Goal: Information Seeking & Learning: Learn about a topic

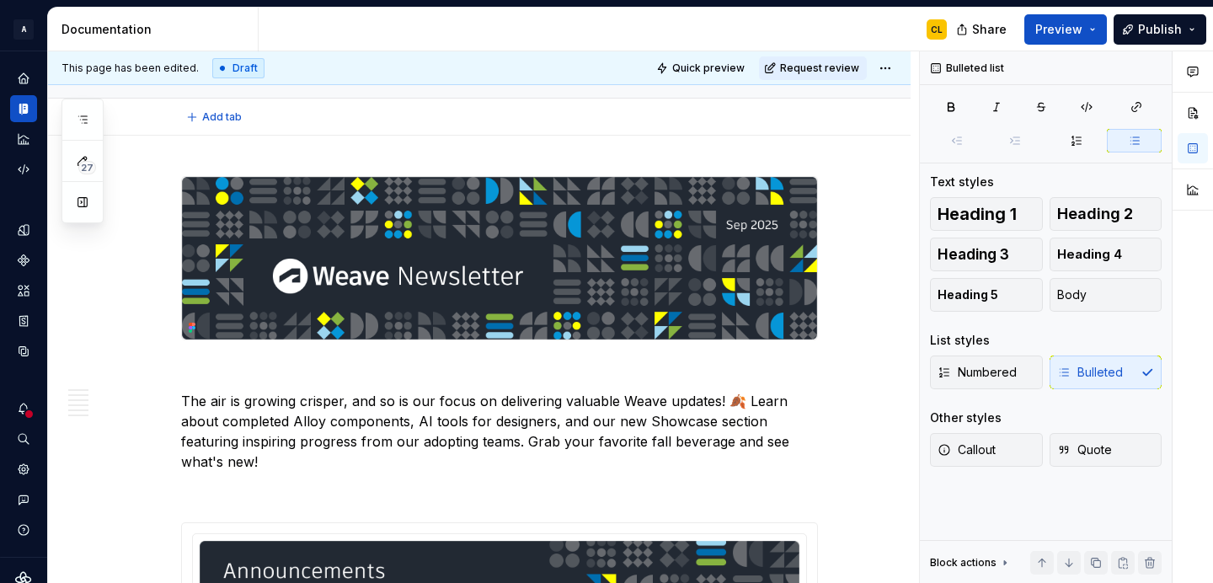
type textarea "*"
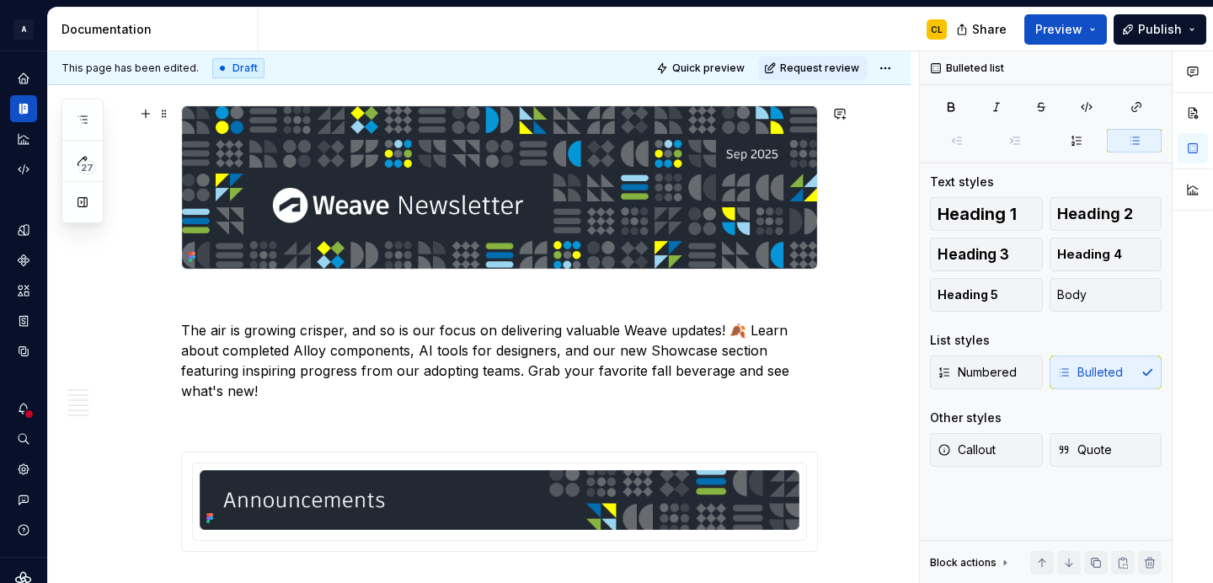
scroll to position [228, 0]
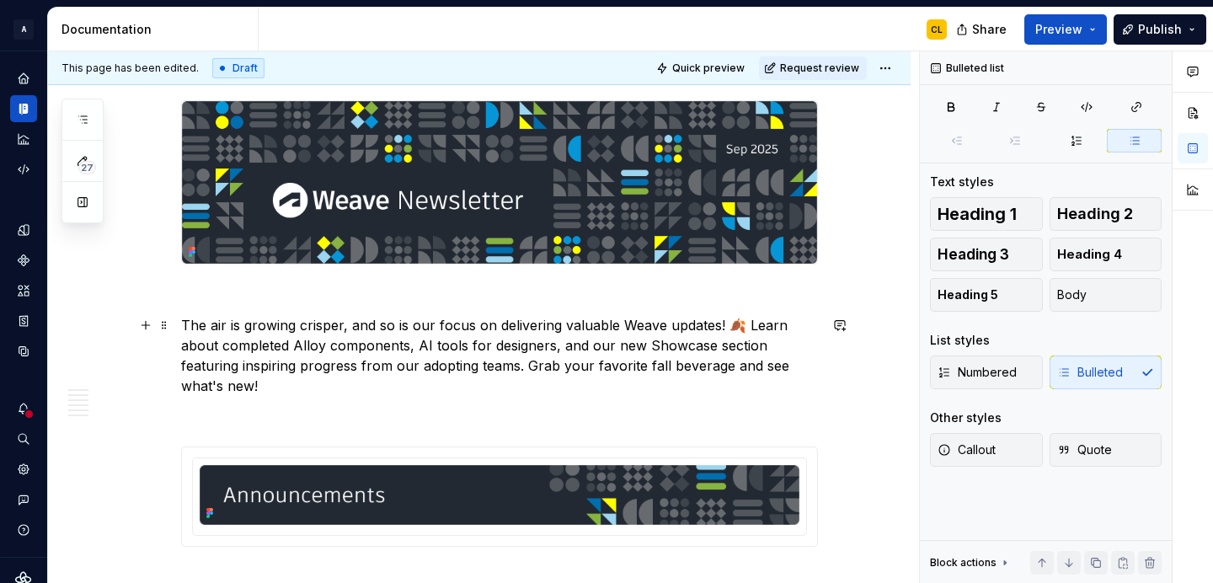
click at [746, 326] on p "The air is growing crisper, and so is our focus on delivering valuable Weave up…" at bounding box center [499, 355] width 637 height 81
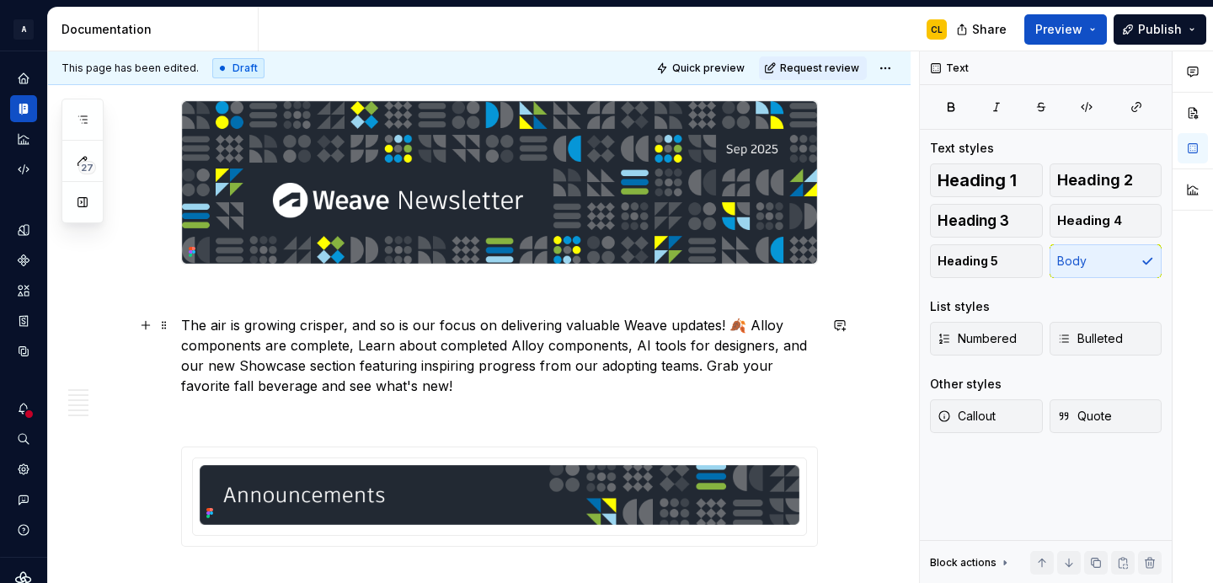
click at [748, 325] on p "The air is growing crisper, and so is our focus on delivering valuable Weave up…" at bounding box center [499, 355] width 637 height 81
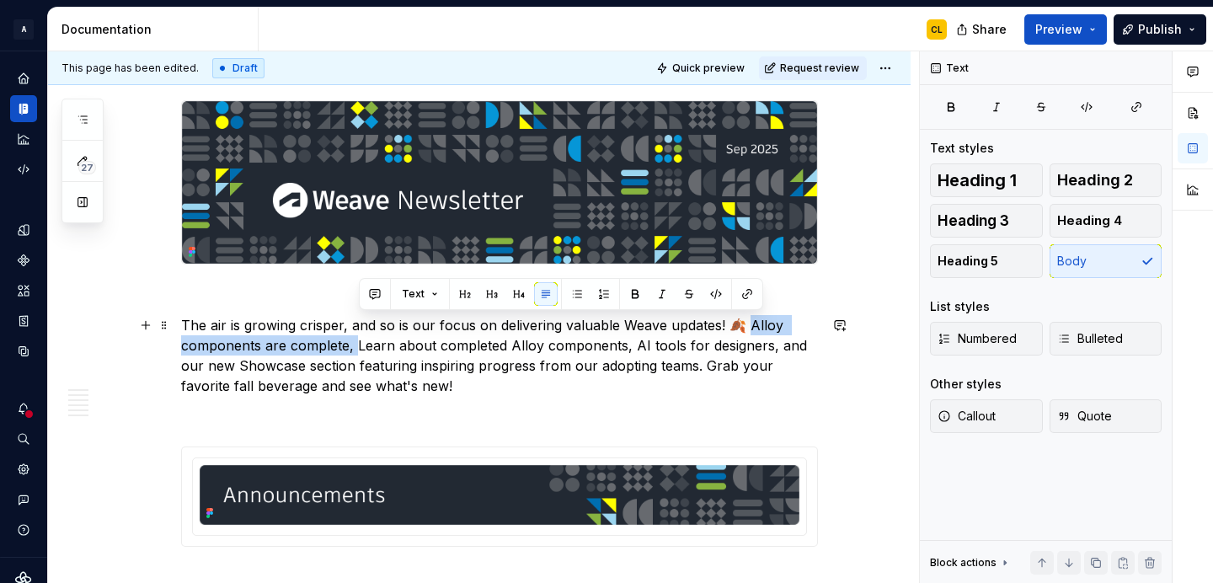
drag, startPoint x: 747, startPoint y: 325, endPoint x: 358, endPoint y: 350, distance: 390.1
click at [358, 350] on p "The air is growing crisper, and so is our focus on delivering valuable Weave up…" at bounding box center [499, 355] width 637 height 81
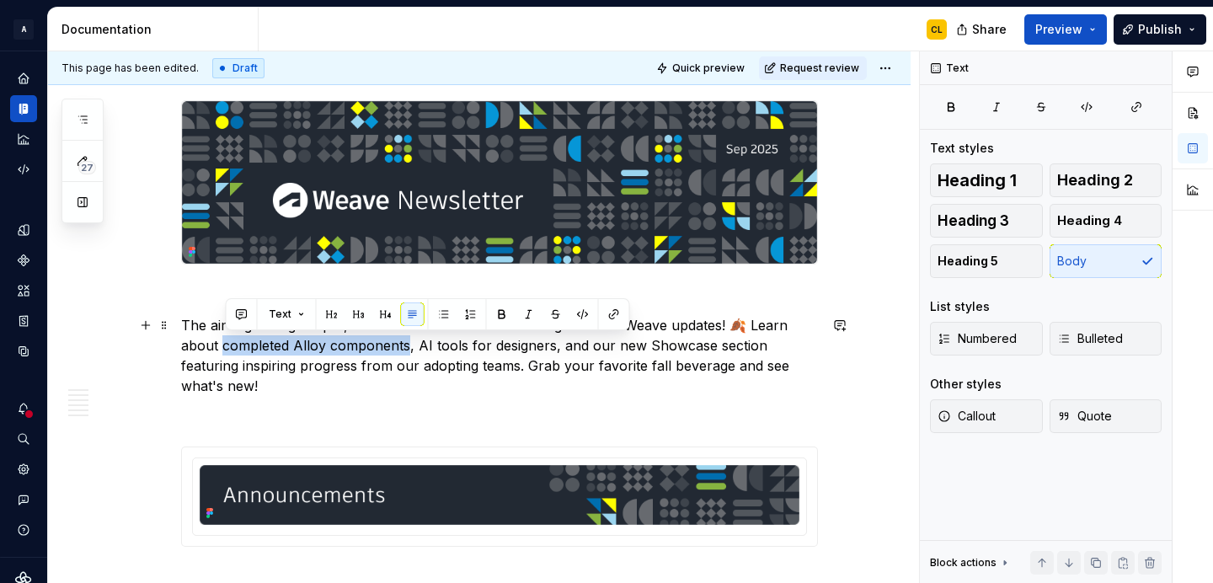
drag, startPoint x: 226, startPoint y: 345, endPoint x: 409, endPoint y: 344, distance: 183.7
click at [409, 344] on p "The air is growing crisper, and so is our focus on delivering valuable Weave up…" at bounding box center [499, 355] width 637 height 81
click at [372, 353] on p "The air is growing crisper, and so is our focus on delivering valuable Weave up…" at bounding box center [499, 355] width 637 height 81
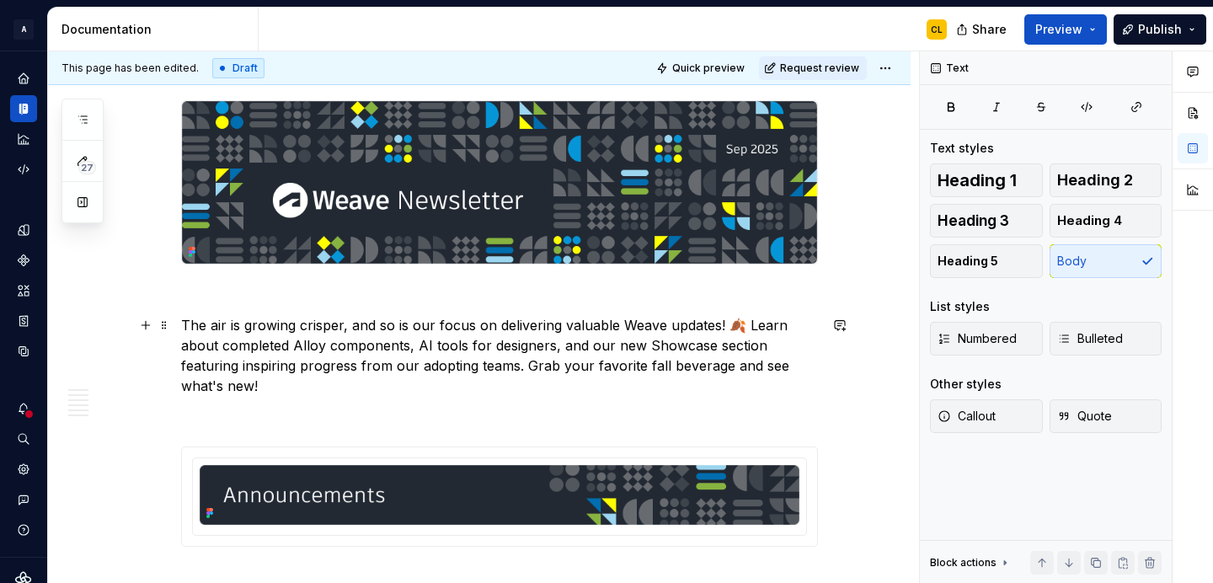
click at [227, 347] on p "The air is growing crisper, and so is our focus on delivering valuable Weave up…" at bounding box center [499, 355] width 637 height 81
click at [295, 345] on p "The air is growing crisper, and so is our focus on delivering valuable Weave up…" at bounding box center [499, 355] width 637 height 81
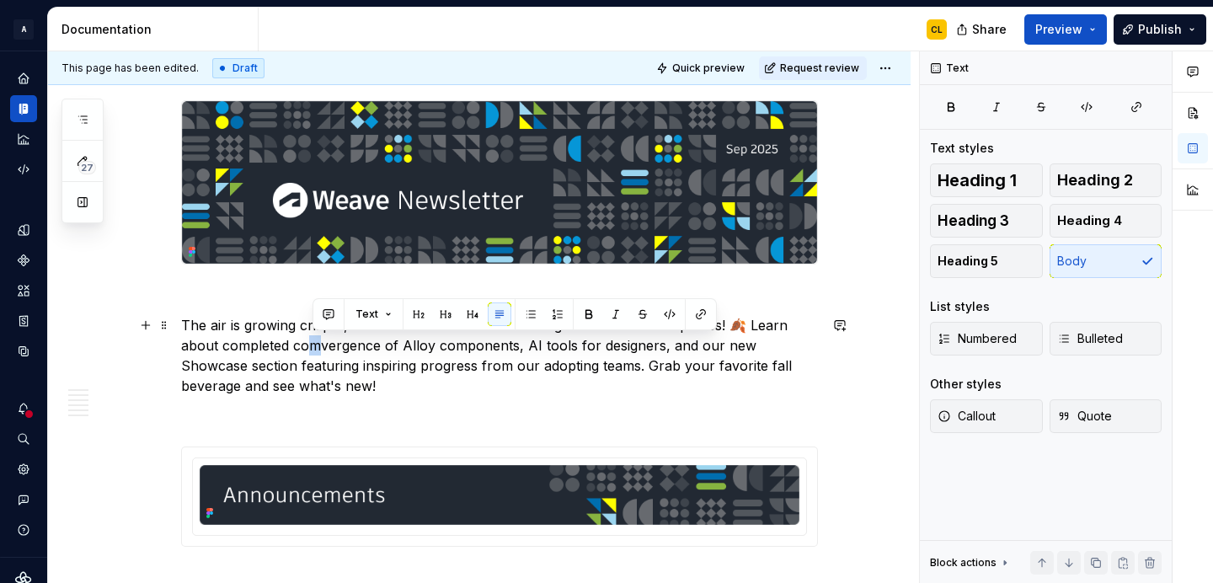
click at [315, 344] on p "The air is growing crisper, and so is our focus on delivering valuable Weave up…" at bounding box center [499, 355] width 637 height 81
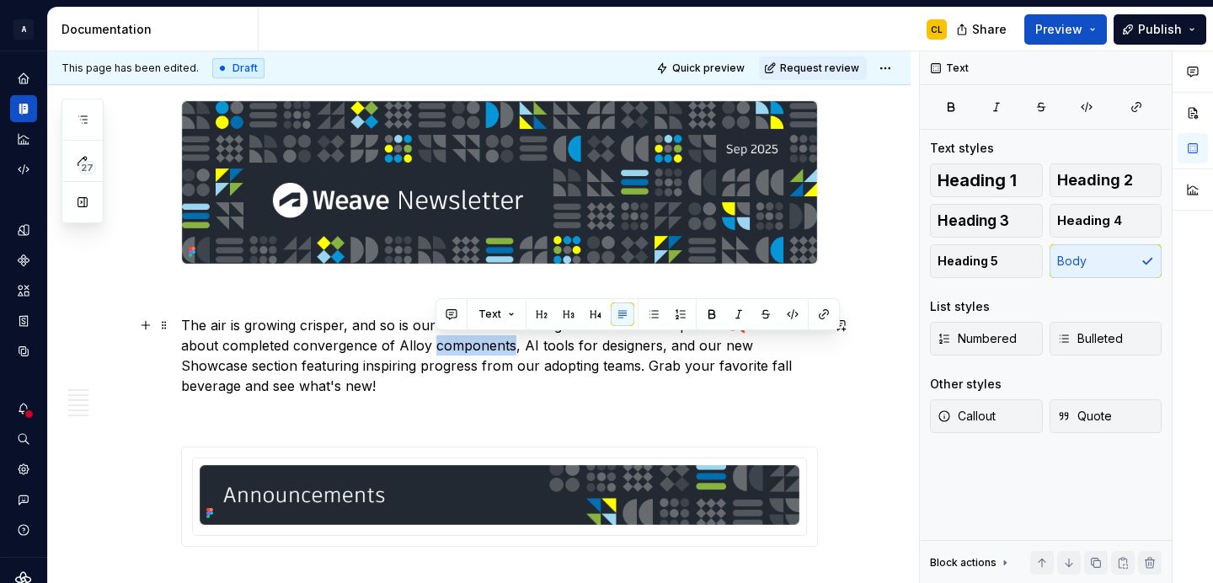
drag, startPoint x: 438, startPoint y: 345, endPoint x: 513, endPoint y: 341, distance: 75.1
click at [513, 341] on p "The air is growing crisper, and so is our focus on delivering valuable Weave up…" at bounding box center [499, 355] width 637 height 81
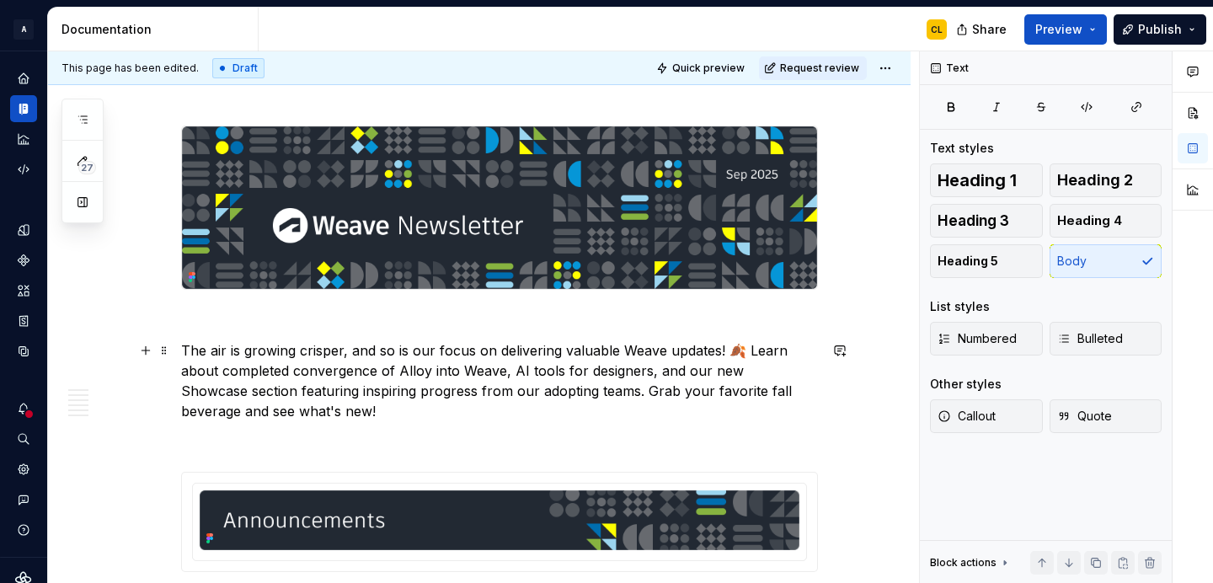
scroll to position [209, 0]
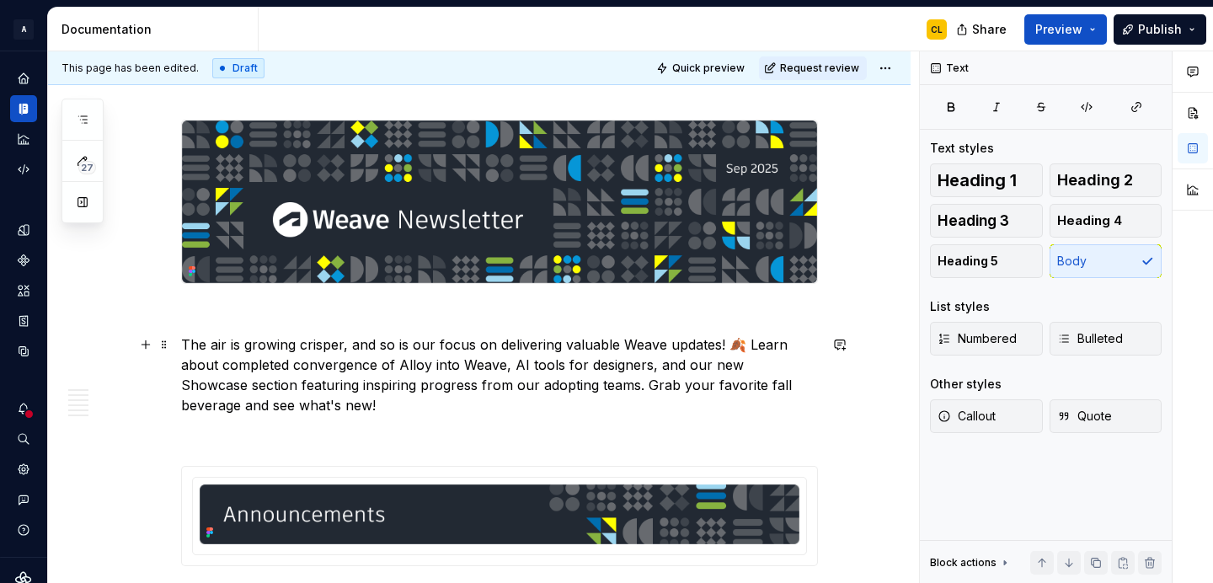
click at [297, 368] on p "The air is growing crisper, and so is our focus on delivering valuable Weave up…" at bounding box center [499, 374] width 637 height 81
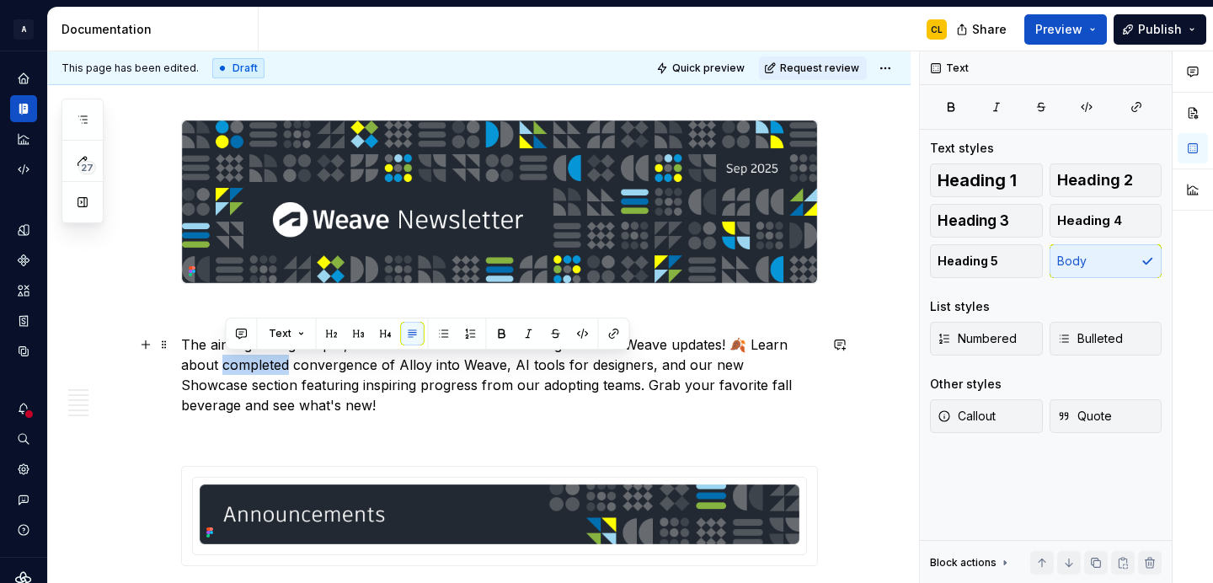
drag, startPoint x: 227, startPoint y: 366, endPoint x: 292, endPoint y: 358, distance: 65.3
click at [292, 358] on p "The air is growing crisper, and so is our focus on delivering valuable Weave up…" at bounding box center [499, 374] width 637 height 81
click at [668, 366] on p "The air is growing crisper, and so is our focus on delivering valuable Weave up…" at bounding box center [499, 374] width 637 height 81
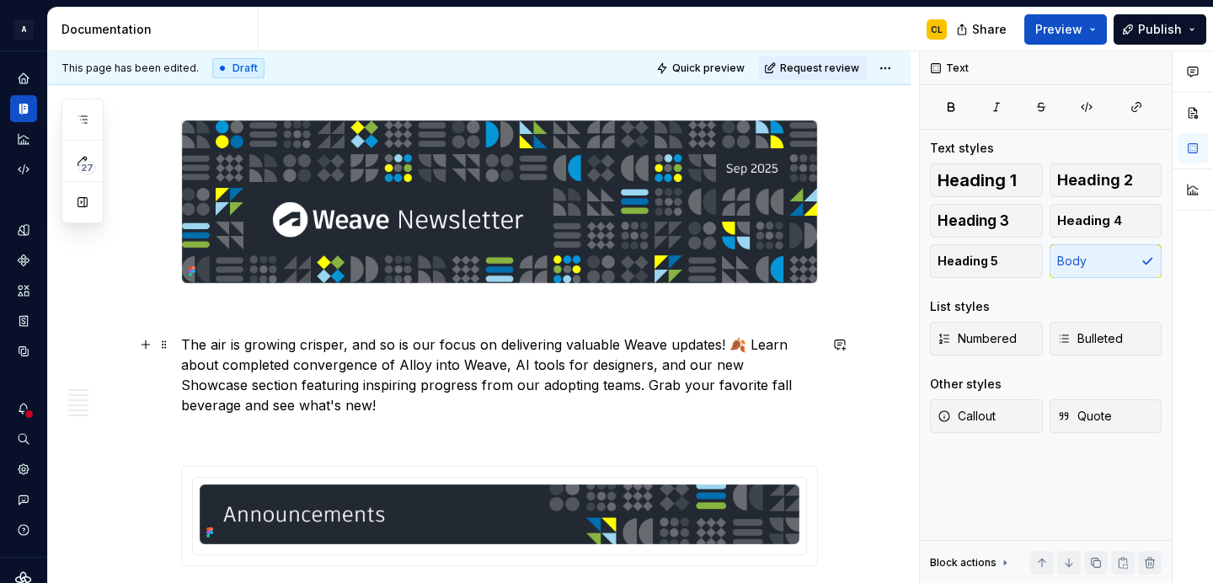
click at [746, 344] on p "The air is growing crisper, and so is our focus on delivering valuable Weave up…" at bounding box center [499, 374] width 637 height 81
drag, startPoint x: 186, startPoint y: 366, endPoint x: 225, endPoint y: 368, distance: 38.8
click at [225, 368] on p "The air is growing crisper, and so is our focus on delivering valuable Weave up…" at bounding box center [499, 374] width 637 height 81
click at [253, 366] on p "The air is growing crisper, and so is our focus on delivering valuable Weave up…" at bounding box center [499, 374] width 637 height 81
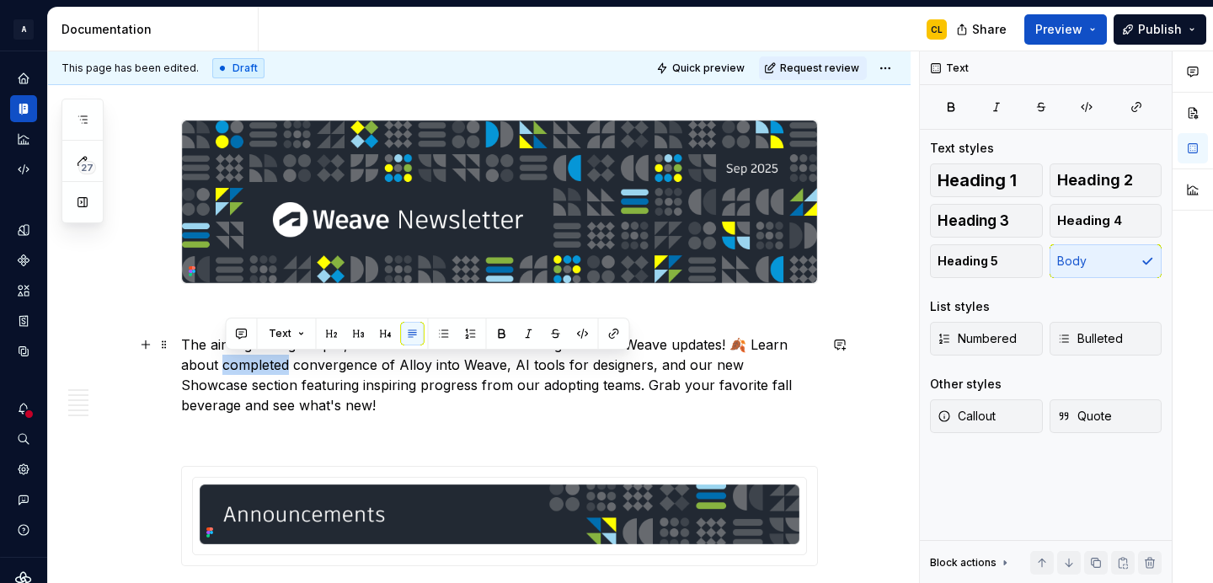
drag, startPoint x: 227, startPoint y: 368, endPoint x: 289, endPoint y: 366, distance: 61.5
click at [289, 366] on p "The air is growing crisper, and so is our focus on delivering valuable Weave up…" at bounding box center [499, 374] width 637 height 81
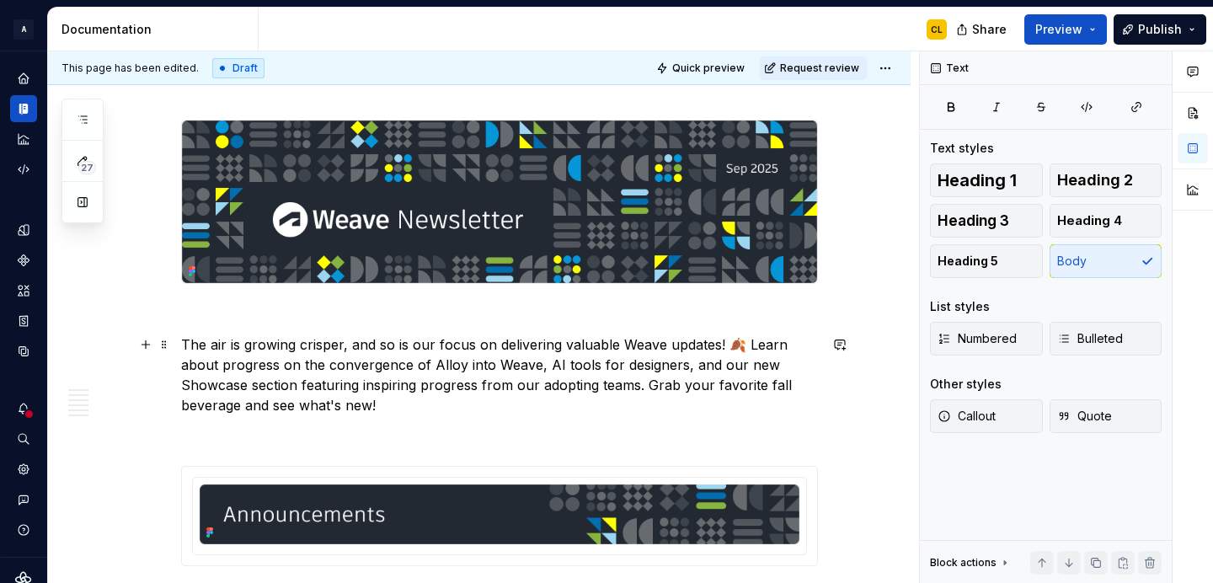
click at [457, 361] on p "The air is growing crisper, and so is our focus on delivering valuable Weave up…" at bounding box center [499, 374] width 637 height 81
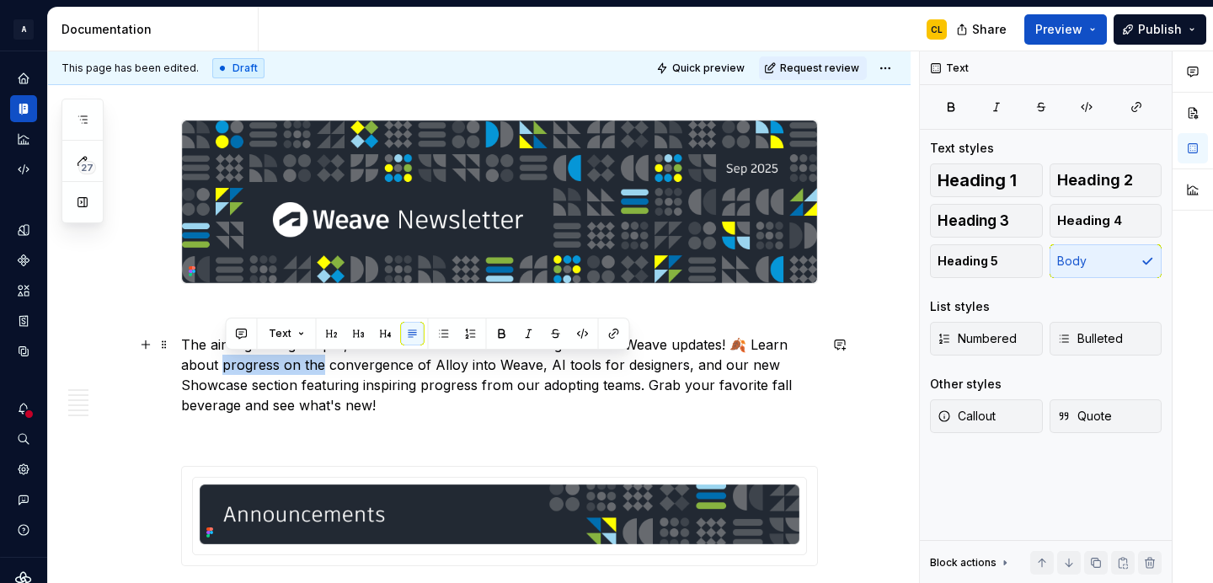
drag, startPoint x: 225, startPoint y: 365, endPoint x: 328, endPoint y: 365, distance: 102.8
click at [328, 365] on p "The air is growing crisper, and so is our focus on delivering valuable Weave up…" at bounding box center [499, 374] width 637 height 81
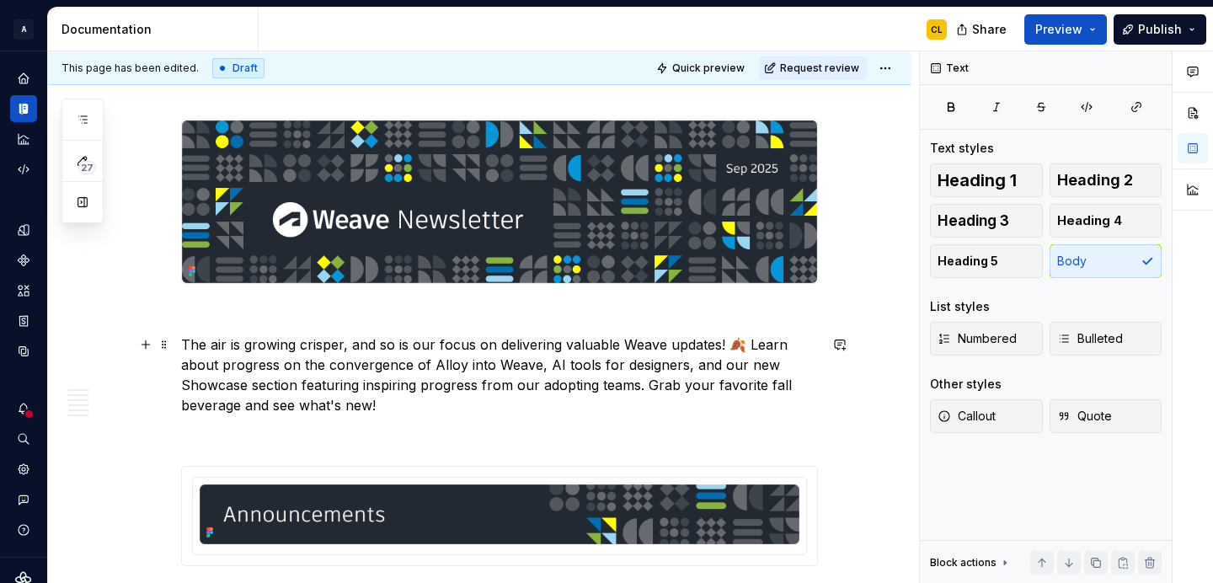
click at [227, 366] on p "The air is growing crisper, and so is our focus on delivering valuable Weave up…" at bounding box center [499, 374] width 637 height 81
click at [332, 361] on p "The air is growing crisper, and so is our focus on delivering valuable Weave up…" at bounding box center [499, 374] width 637 height 81
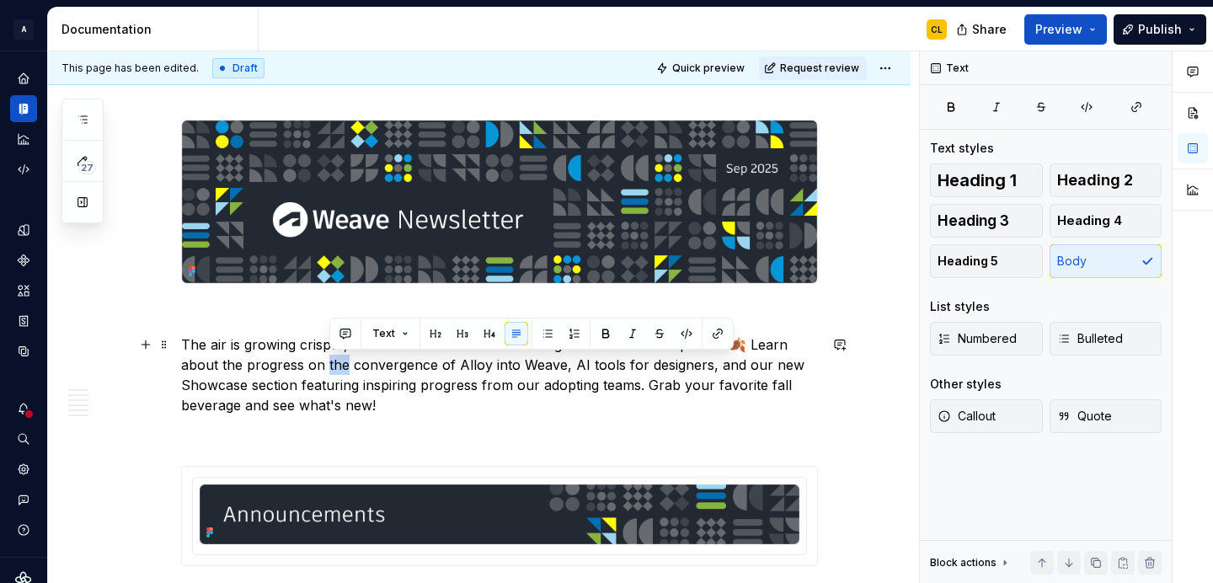
drag, startPoint x: 329, startPoint y: 362, endPoint x: 348, endPoint y: 361, distance: 18.6
click at [348, 361] on p "The air is growing crisper, and so is our focus on delivering valuable Weave up…" at bounding box center [499, 374] width 637 height 81
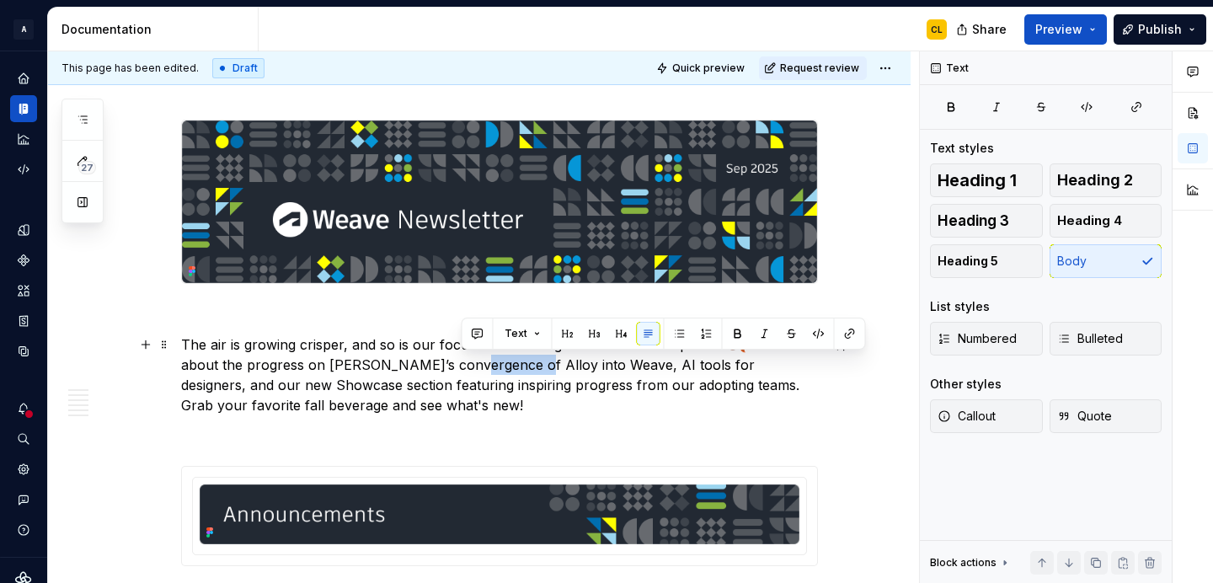
drag, startPoint x: 461, startPoint y: 365, endPoint x: 513, endPoint y: 361, distance: 52.3
click at [513, 361] on p "The air is growing crisper, and so is our focus on delivering valuable Weave up…" at bounding box center [499, 374] width 637 height 81
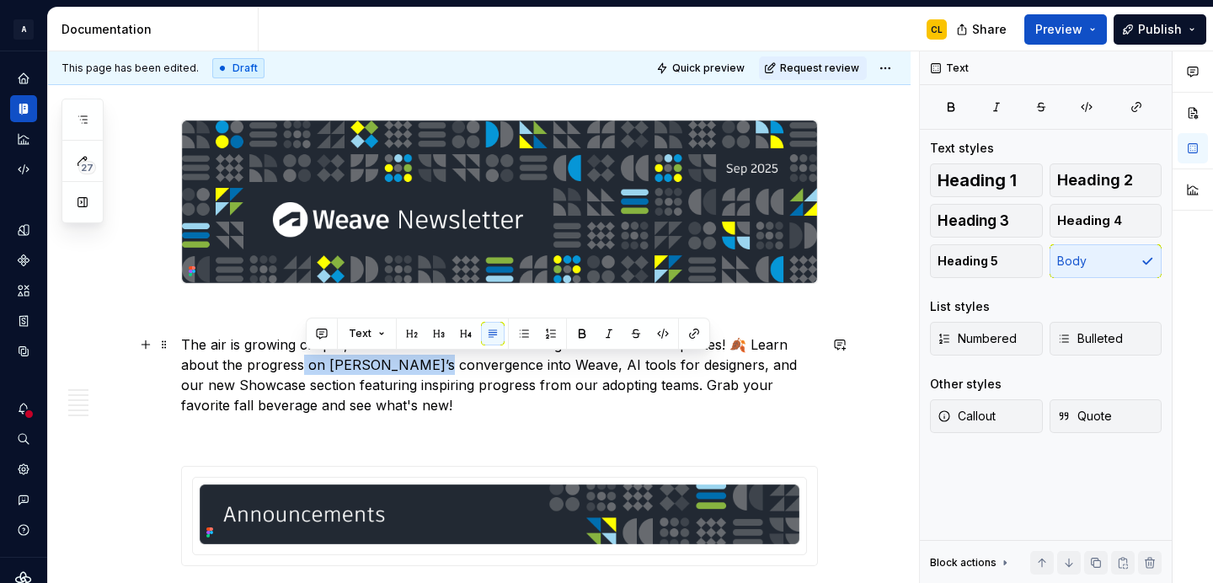
drag, startPoint x: 304, startPoint y: 366, endPoint x: 427, endPoint y: 362, distance: 123.1
click at [427, 362] on p "The air is growing crisper, and so is our focus on delivering valuable Weave up…" at bounding box center [499, 374] width 637 height 81
click at [468, 366] on p "The air is growing crisper, and so is our focus on delivering valuable Weave up…" at bounding box center [499, 374] width 637 height 81
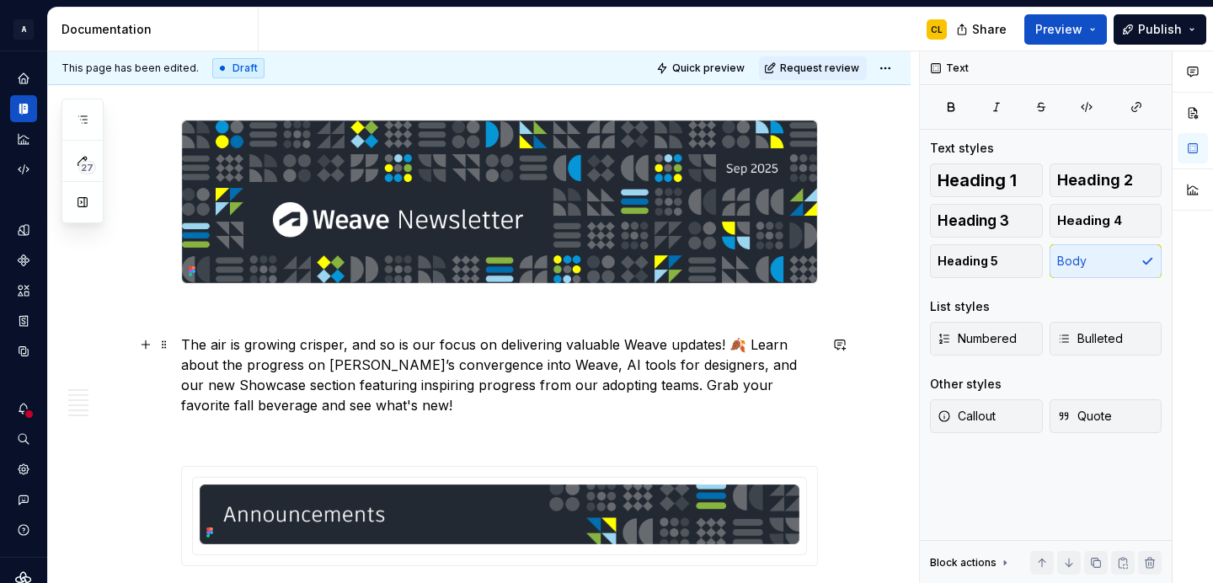
click at [324, 364] on p "The air is growing crisper, and so is our focus on delivering valuable Weave up…" at bounding box center [499, 374] width 637 height 81
click at [226, 365] on p "The air is growing crisper, and so is our focus on delivering valuable Weave up…" at bounding box center [499, 374] width 637 height 81
click at [328, 371] on p "The air is growing crisper, and so is our focus on delivering valuable Weave up…" at bounding box center [499, 374] width 637 height 81
click at [431, 369] on p "The air is growing crisper, and so is our focus on delivering valuable Weave up…" at bounding box center [499, 374] width 637 height 81
click at [496, 380] on p "The air is growing crisper, and so is our focus on delivering valuable Weave up…" at bounding box center [499, 374] width 637 height 81
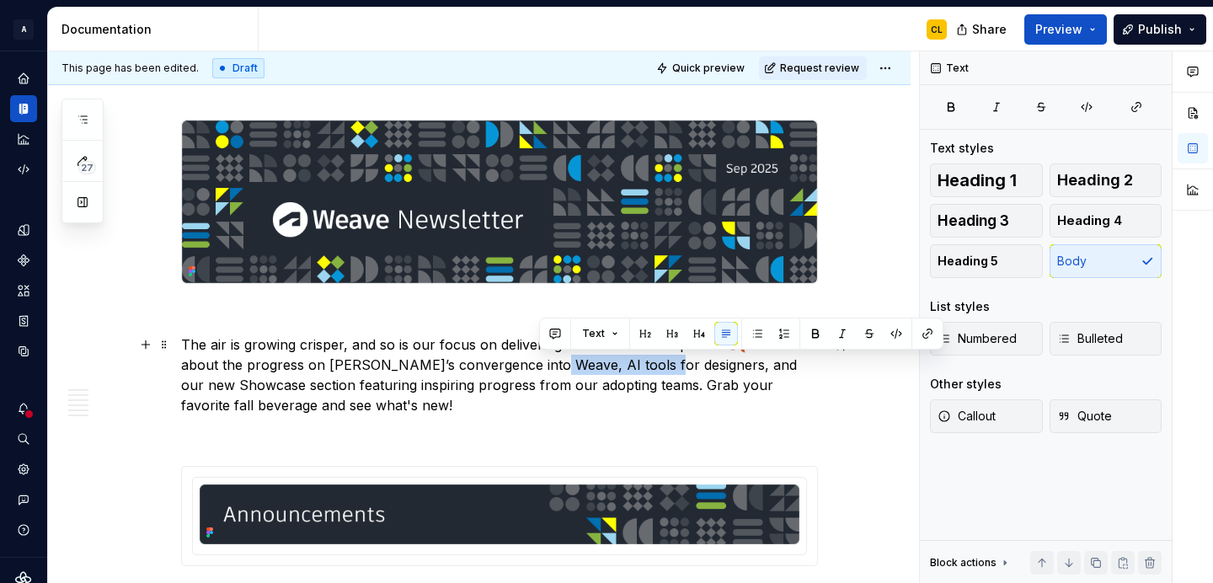
drag, startPoint x: 540, startPoint y: 365, endPoint x: 649, endPoint y: 356, distance: 109.1
click at [649, 356] on p "The air is growing crisper, and so is our focus on delivering valuable Weave up…" at bounding box center [499, 374] width 637 height 81
click at [682, 362] on p "The air is growing crisper, and so is our focus on delivering valuable Weave up…" at bounding box center [499, 374] width 637 height 81
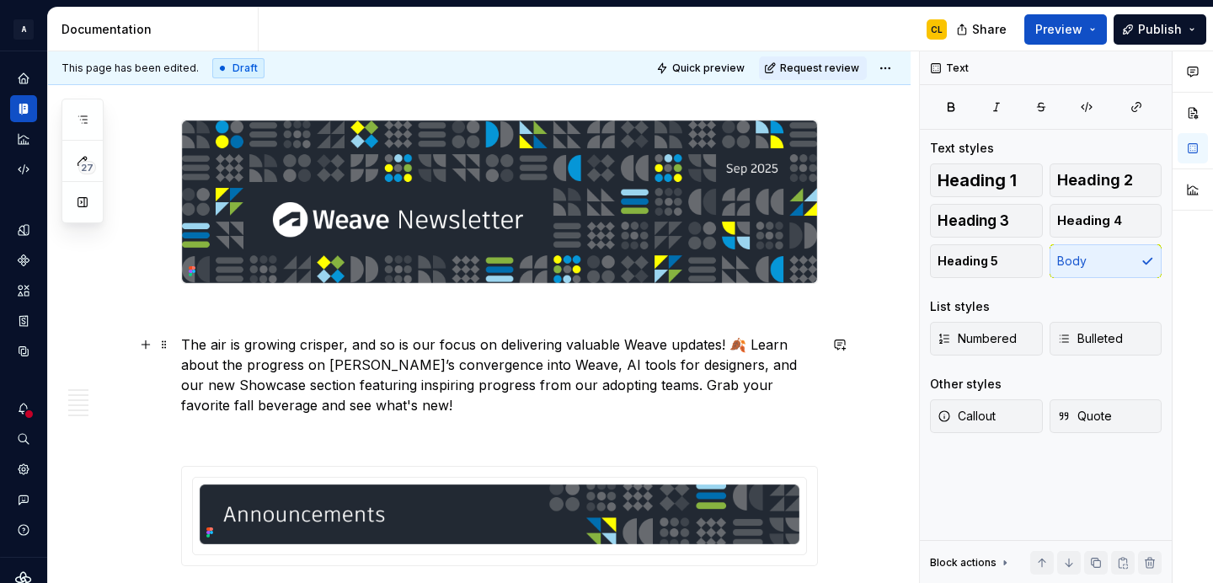
click at [523, 383] on p "The air is growing crisper, and so is our focus on delivering valuable Weave up…" at bounding box center [499, 374] width 637 height 81
click at [582, 389] on p "The air is growing crisper, and so is our focus on delivering valuable Weave up…" at bounding box center [499, 374] width 637 height 81
click at [666, 386] on p "The air is growing crisper, and so is our focus on delivering valuable Weave up…" at bounding box center [499, 374] width 637 height 81
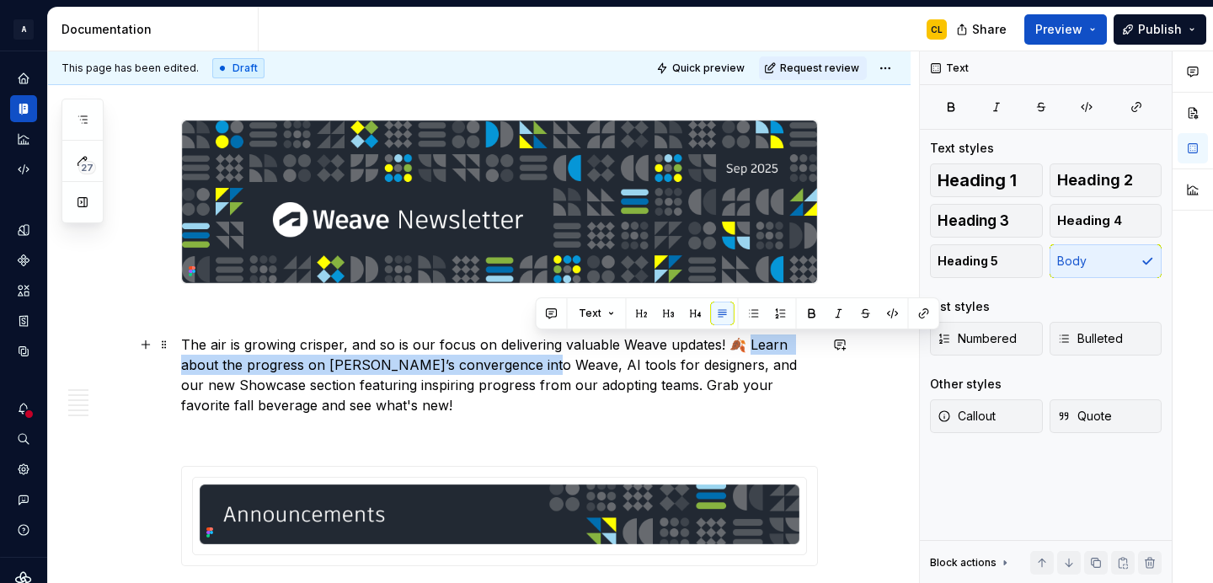
drag, startPoint x: 746, startPoint y: 345, endPoint x: 533, endPoint y: 365, distance: 213.3
click at [533, 365] on p "The air is growing crisper, and so is our focus on delivering valuable Weave up…" at bounding box center [499, 374] width 637 height 81
copy p "earn about the progress on [PERSON_NAME]’s convergence into Weave,"
type textarea "*"
